Goal: Task Accomplishment & Management: Manage account settings

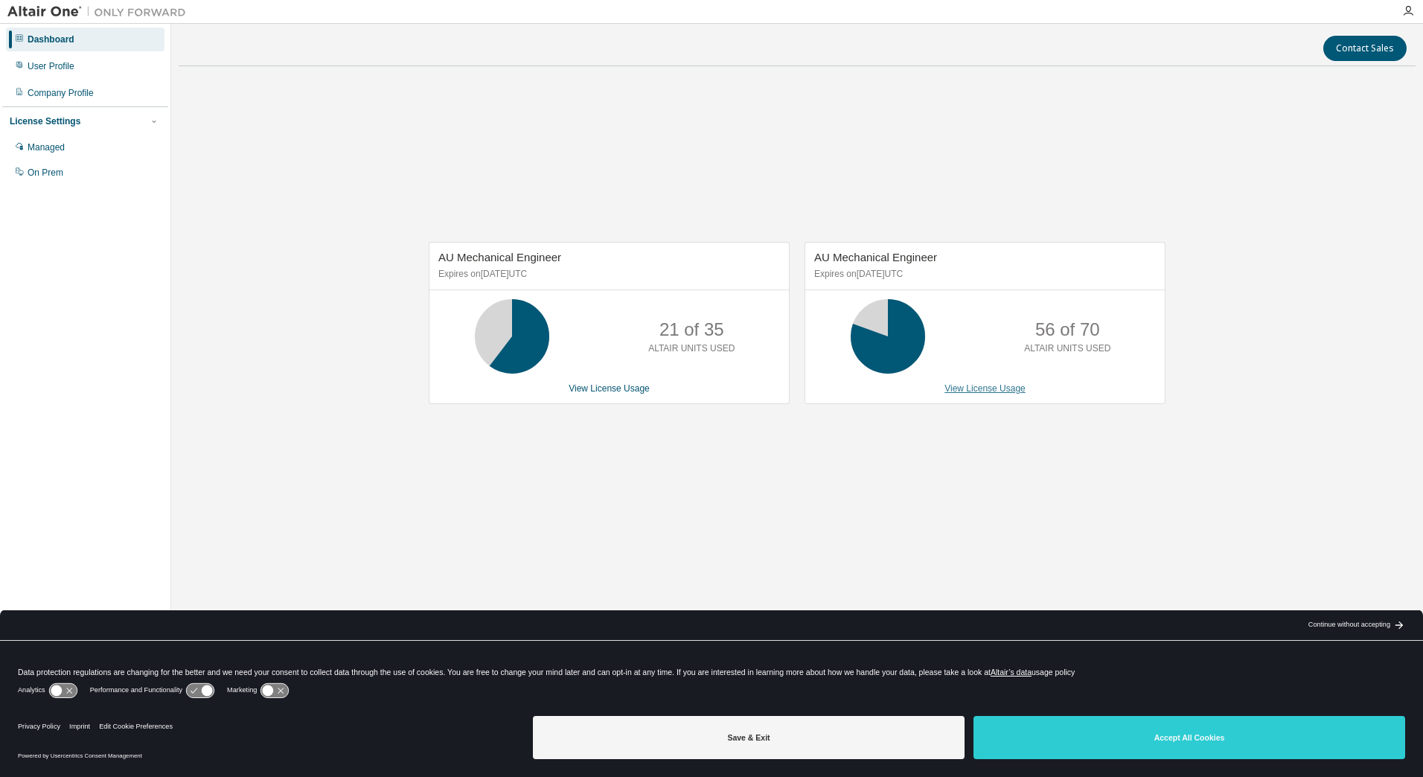
click at [992, 388] on link "View License Usage" at bounding box center [984, 388] width 81 height 10
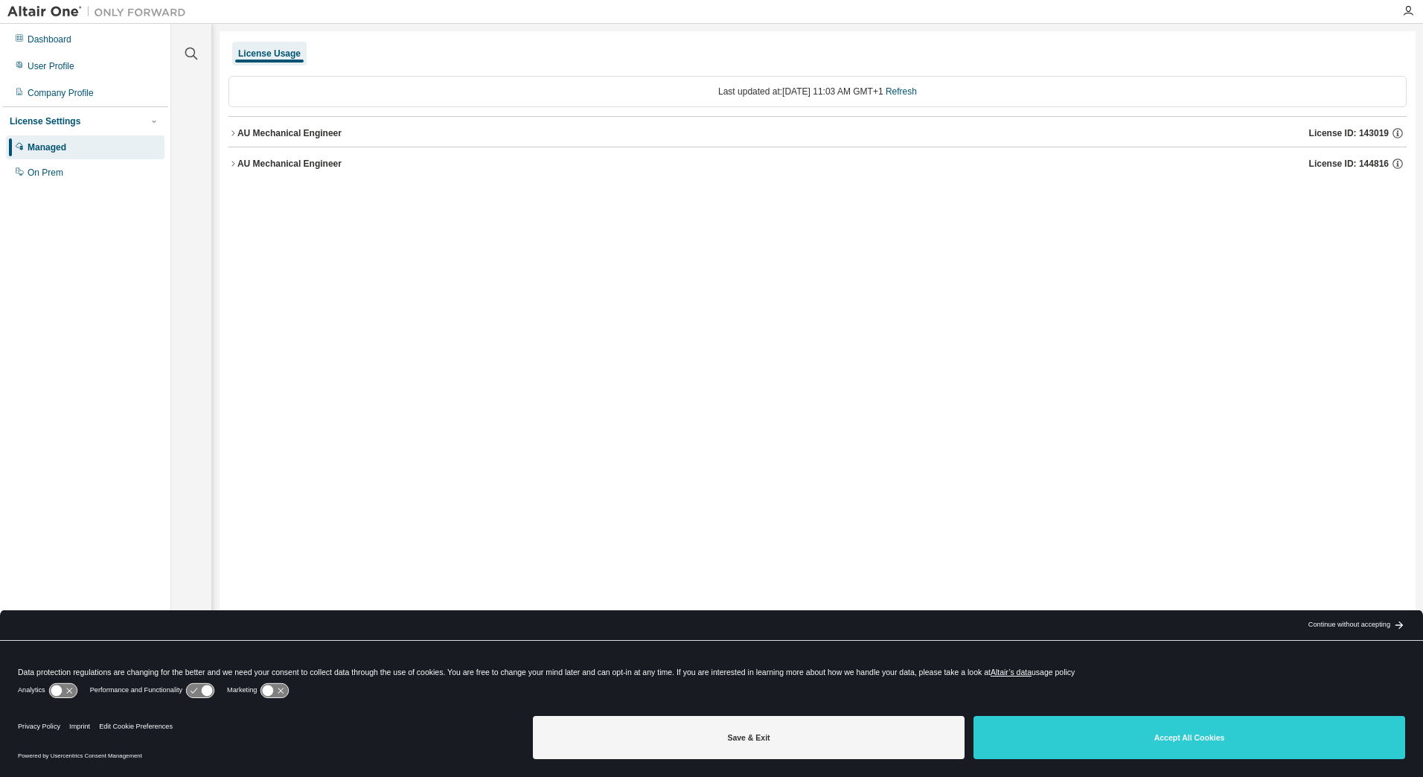
click at [290, 170] on div "AU Mechanical Engineer License ID: 144816" at bounding box center [821, 163] width 1169 height 13
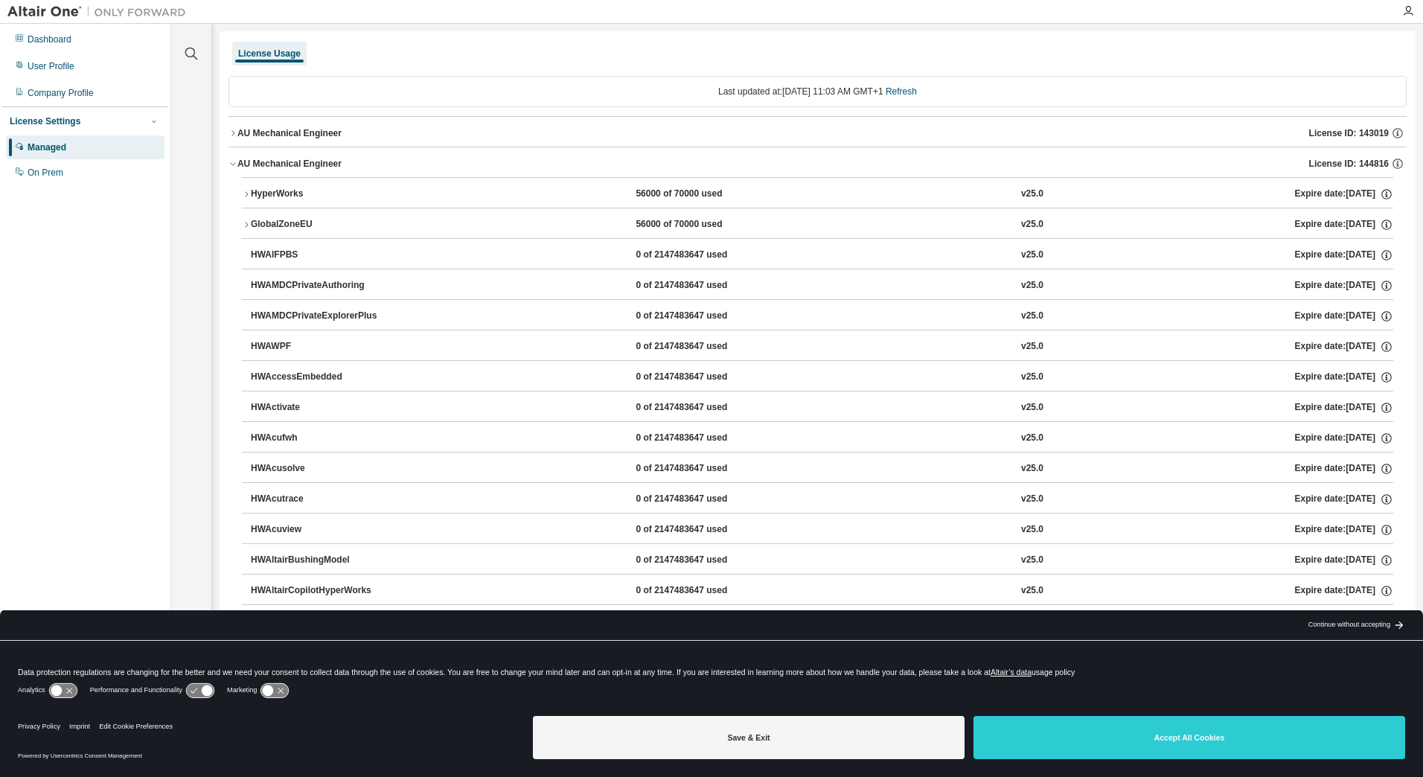
click at [290, 193] on div "HyperWorks" at bounding box center [318, 194] width 134 height 13
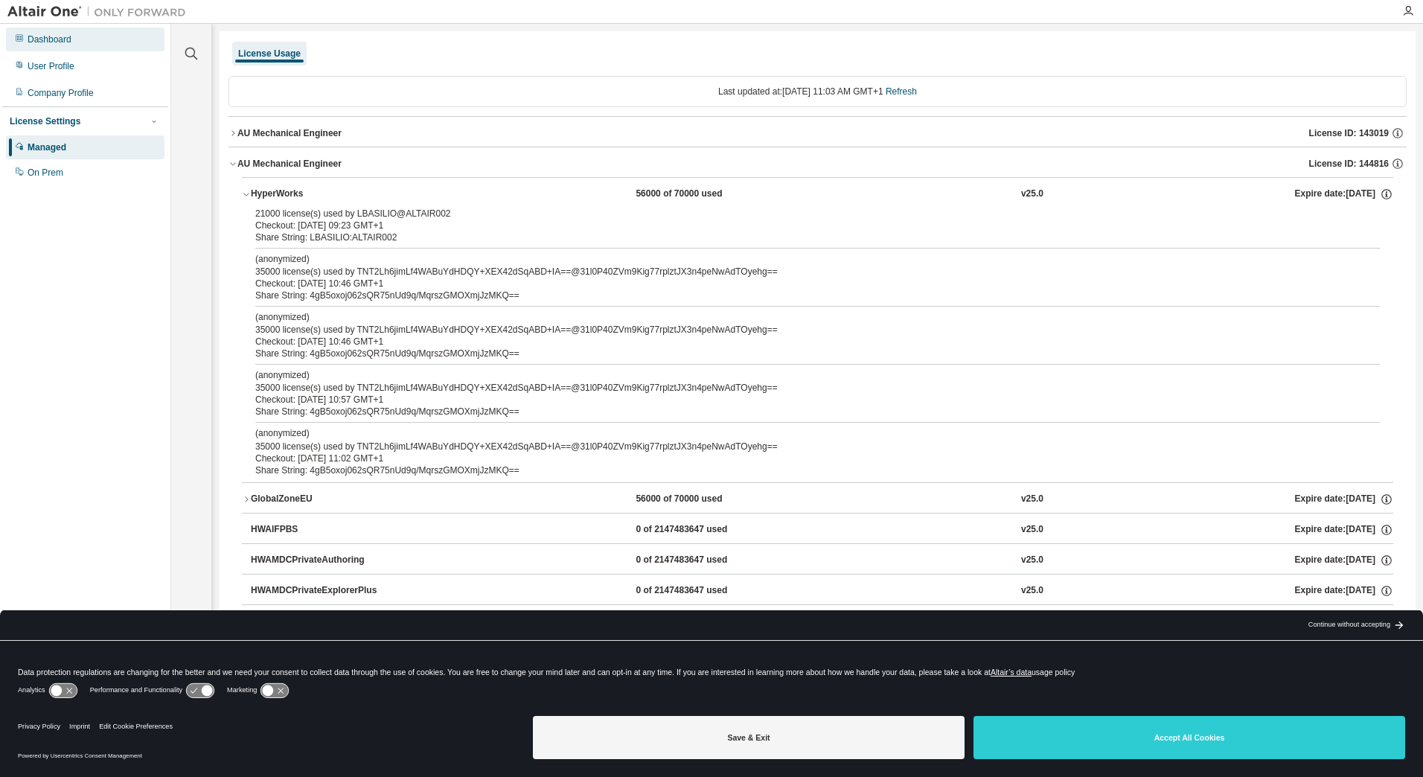
click at [55, 43] on div "Dashboard" at bounding box center [50, 39] width 44 height 12
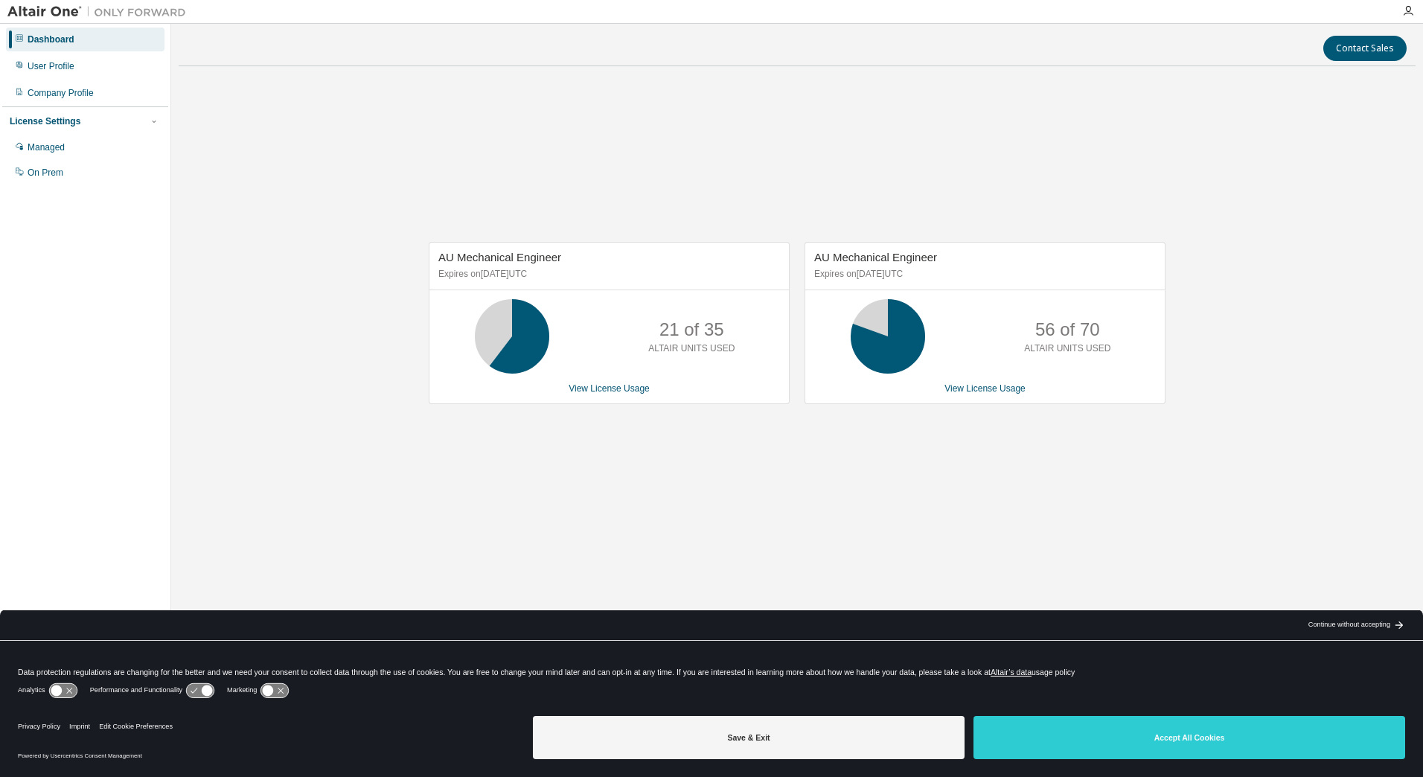
click at [621, 395] on div "AU Mechanical Engineer Expires on June 1, 2026 UTC 21 of 35 ALTAIR UNITS USED V…" at bounding box center [609, 323] width 361 height 162
click at [625, 389] on link "View License Usage" at bounding box center [609, 388] width 81 height 10
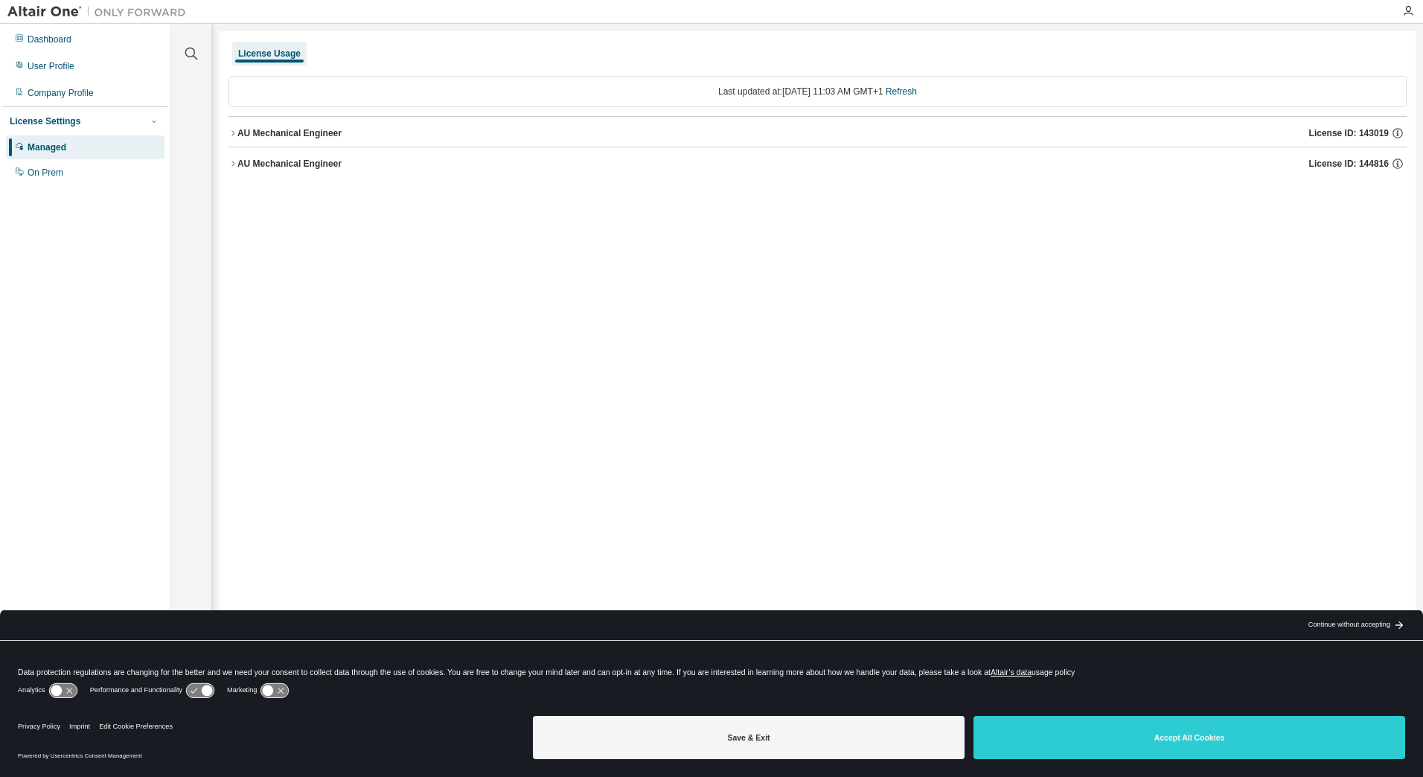
click at [282, 165] on div "AU Mechanical Engineer" at bounding box center [289, 164] width 104 height 12
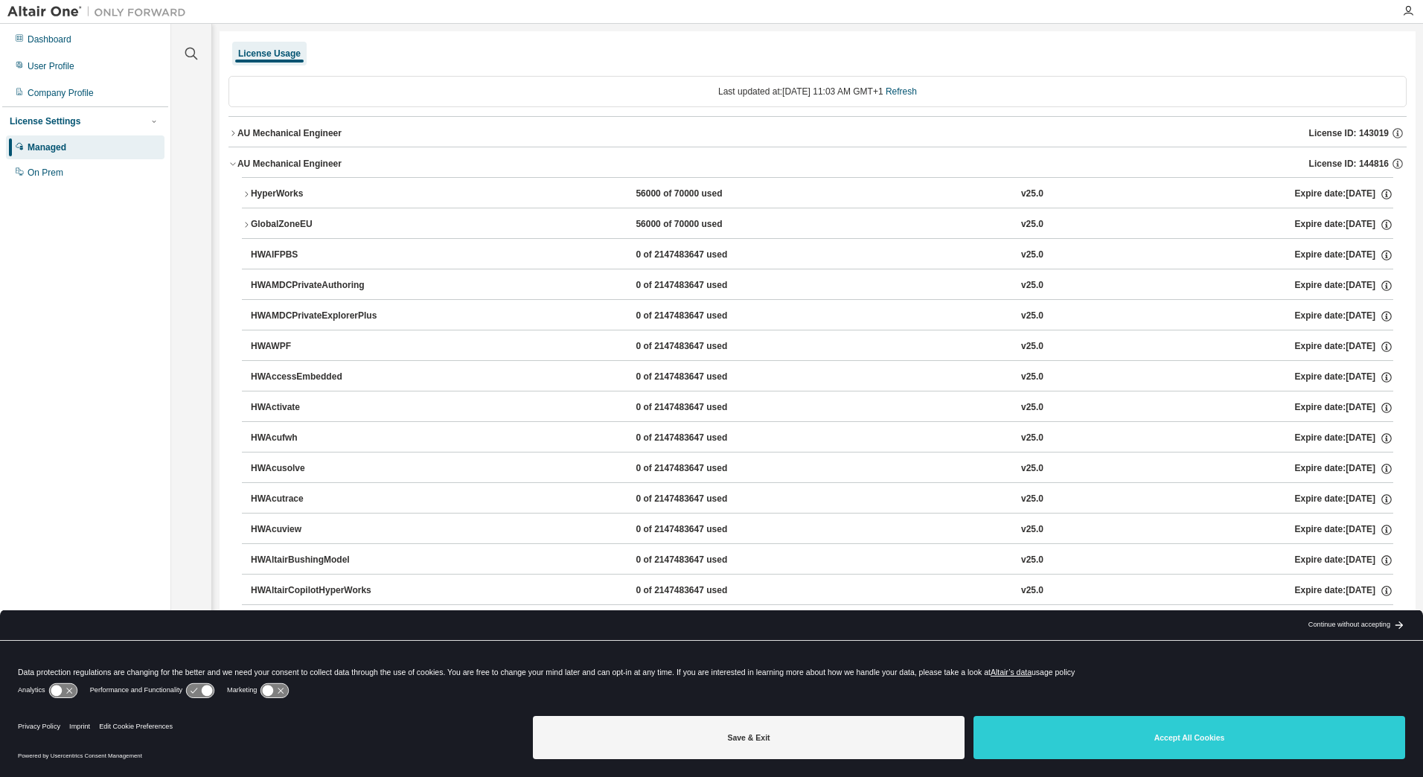
click at [282, 162] on div "AU Mechanical Engineer" at bounding box center [289, 164] width 104 height 12
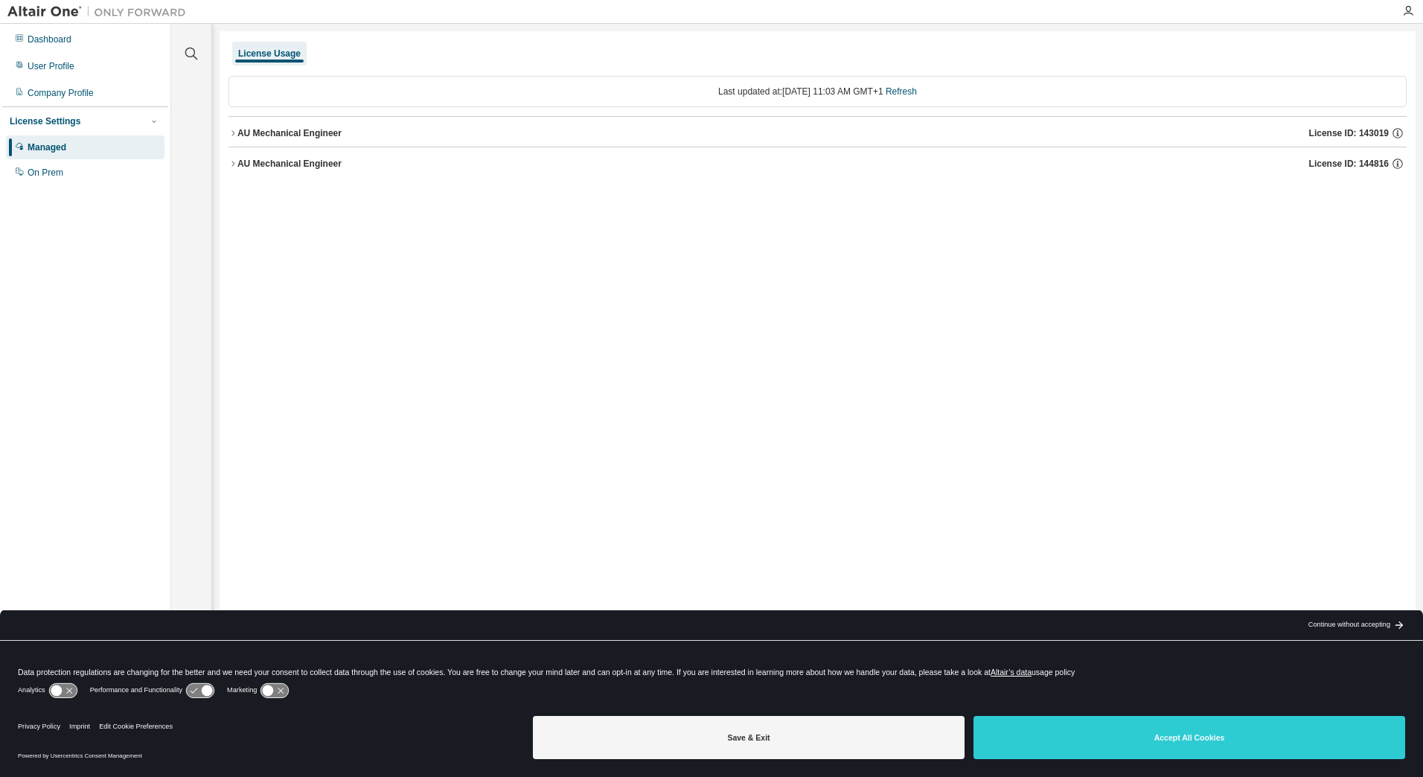
click at [282, 124] on button "AU Mechanical Engineer License ID: 143019" at bounding box center [817, 133] width 1178 height 33
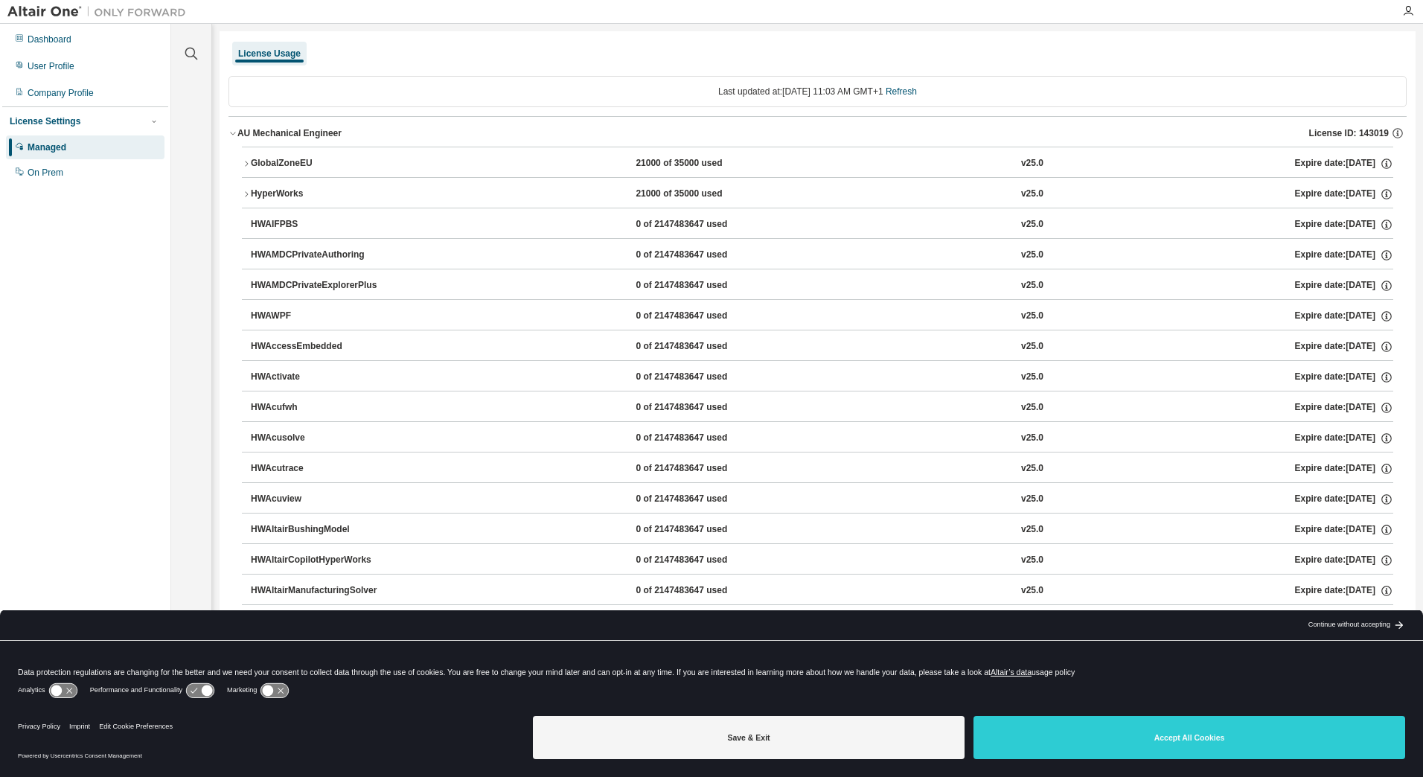
click at [272, 166] on div "GlobalZoneEU" at bounding box center [318, 163] width 134 height 13
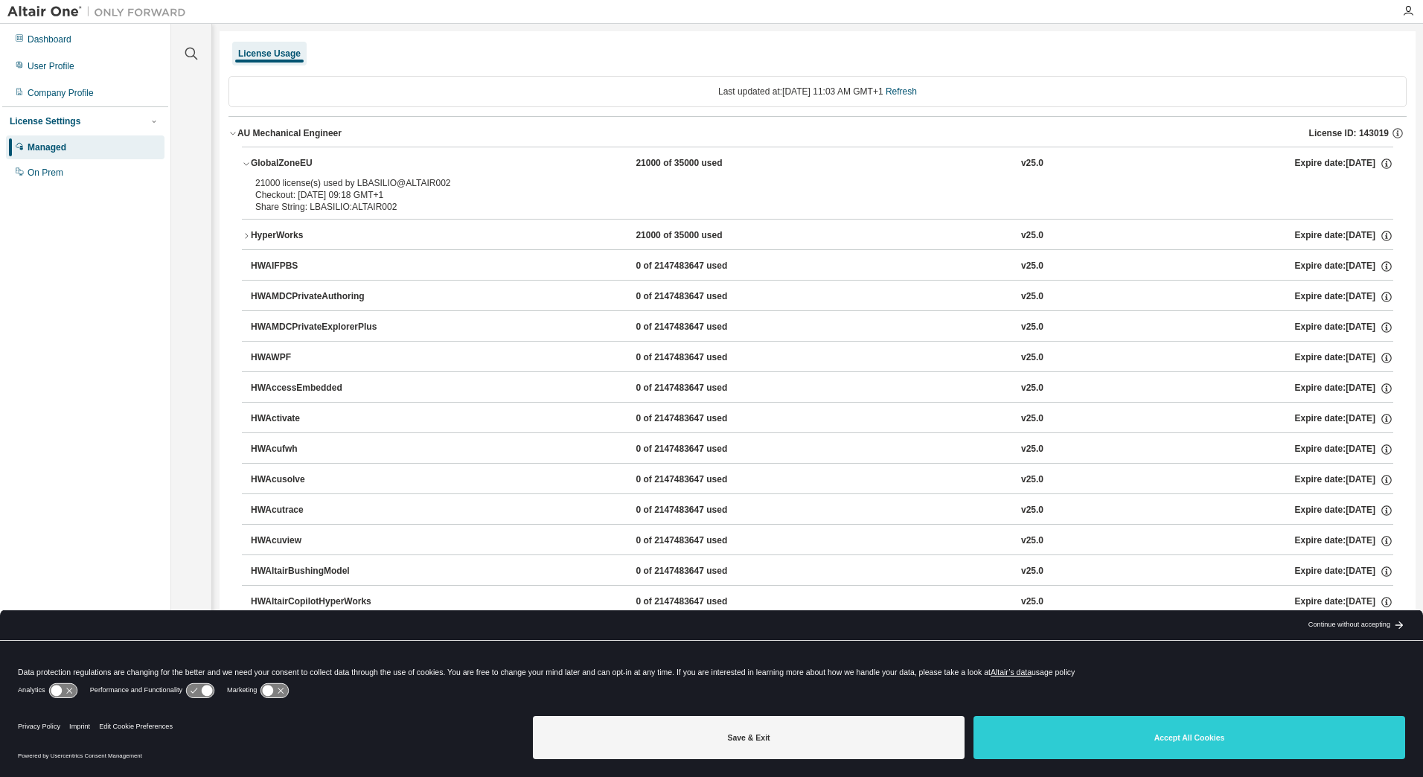
click at [272, 166] on div "GlobalZoneEU" at bounding box center [318, 163] width 134 height 13
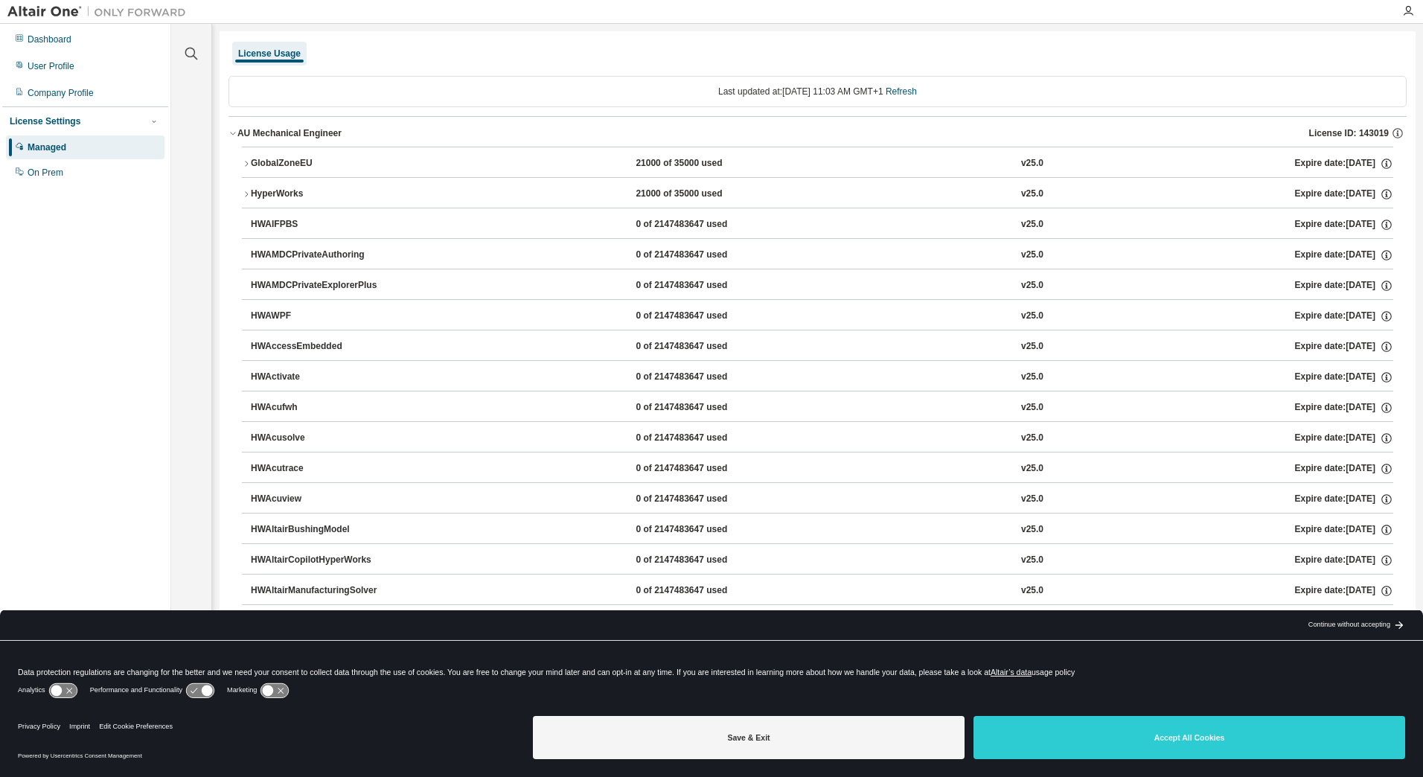
click at [265, 125] on button "AU Mechanical Engineer License ID: 143019" at bounding box center [817, 133] width 1178 height 33
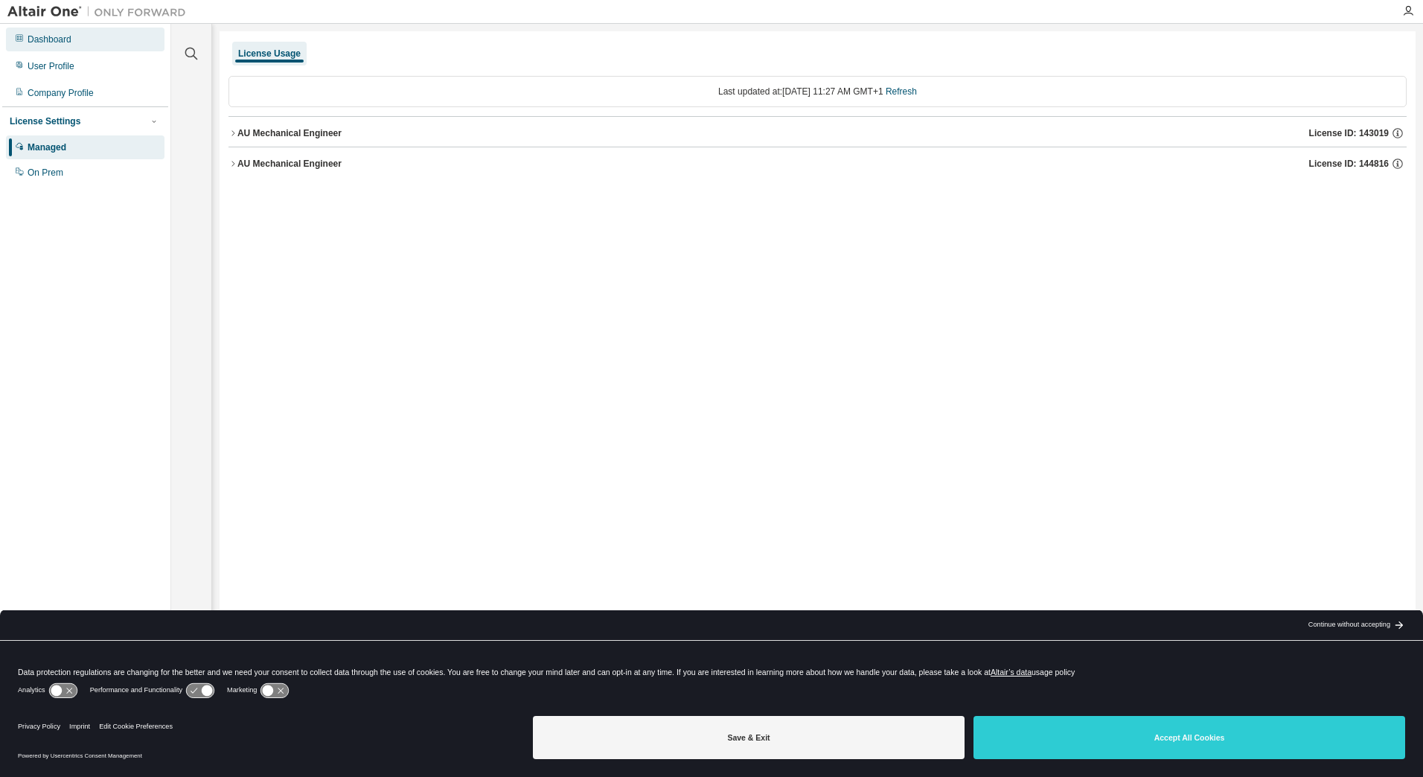
click at [35, 29] on div "Dashboard" at bounding box center [85, 40] width 159 height 24
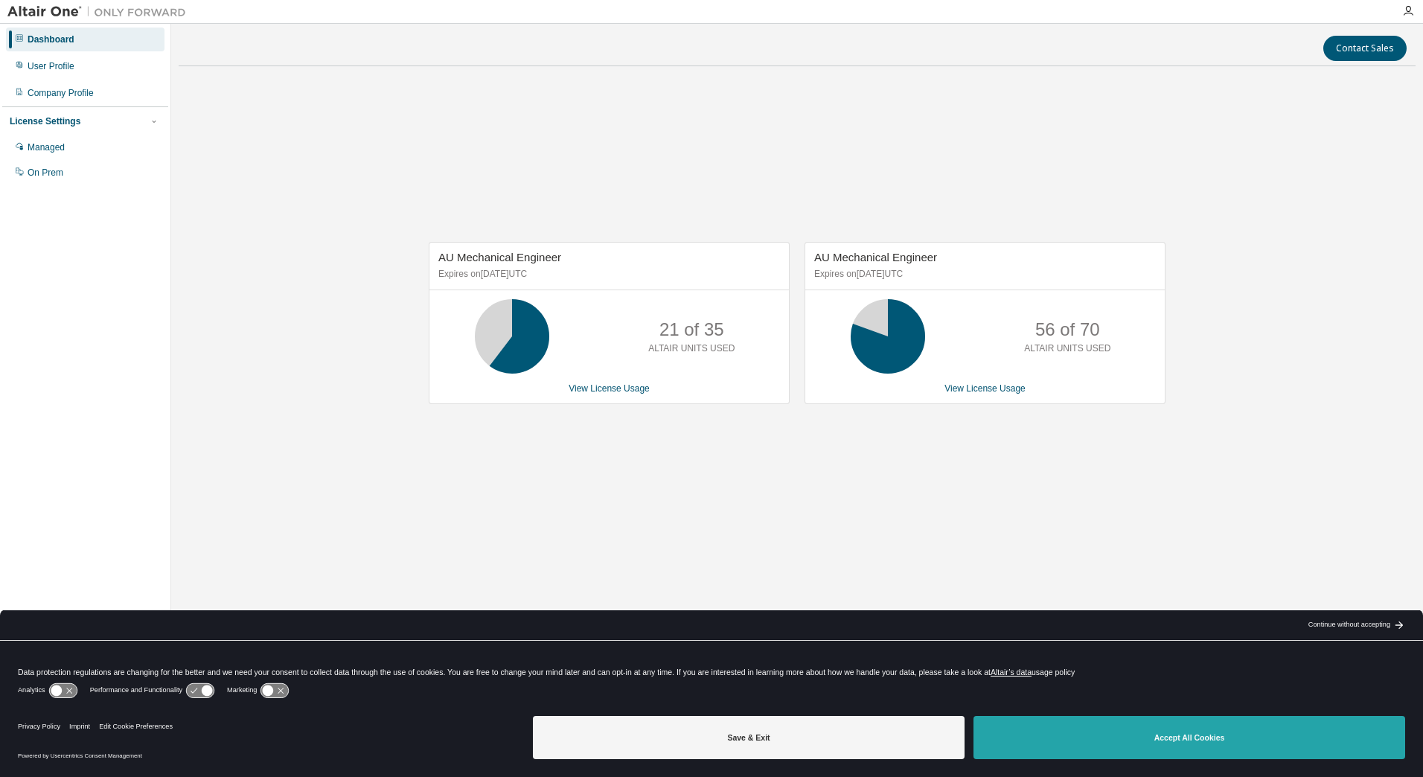
click at [1358, 737] on button "Accept All Cookies" at bounding box center [1189, 737] width 432 height 43
